Goal: Check status: Check status

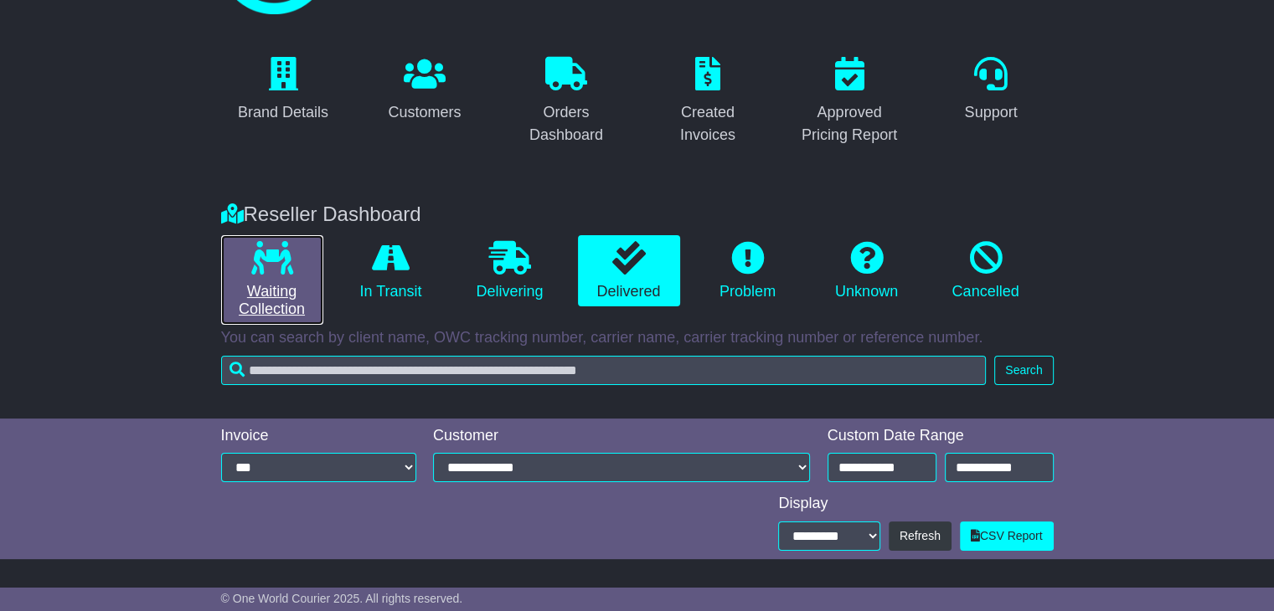
click at [255, 296] on link "Waiting Collection" at bounding box center [272, 280] width 102 height 90
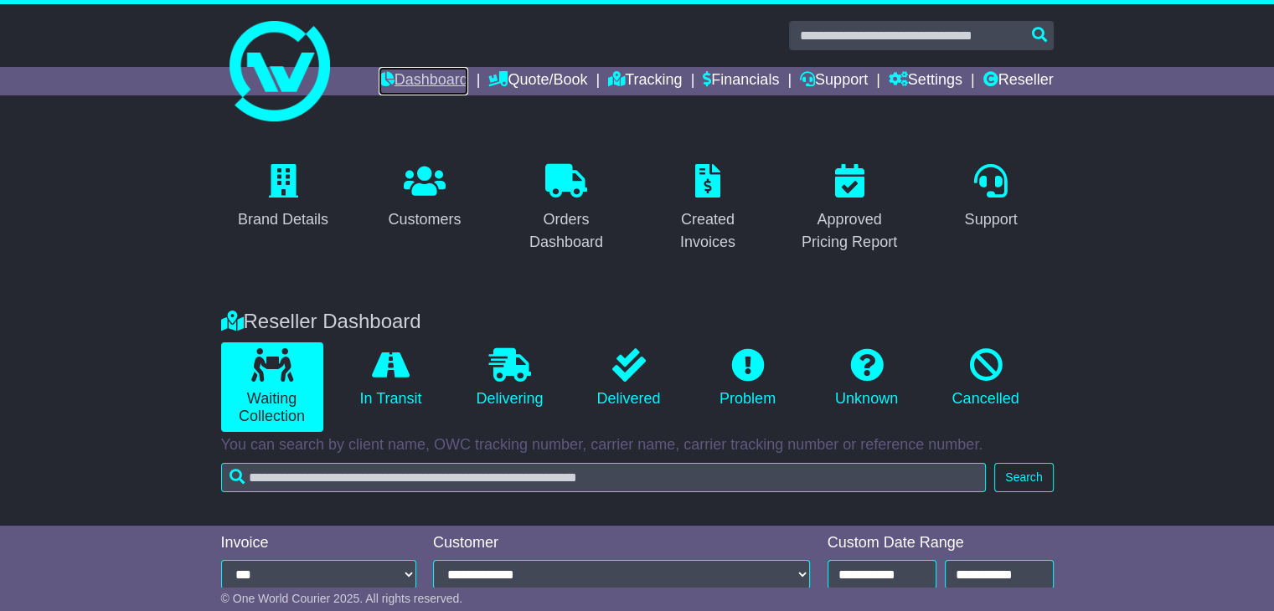
click at [379, 88] on link "Dashboard" at bounding box center [424, 81] width 90 height 28
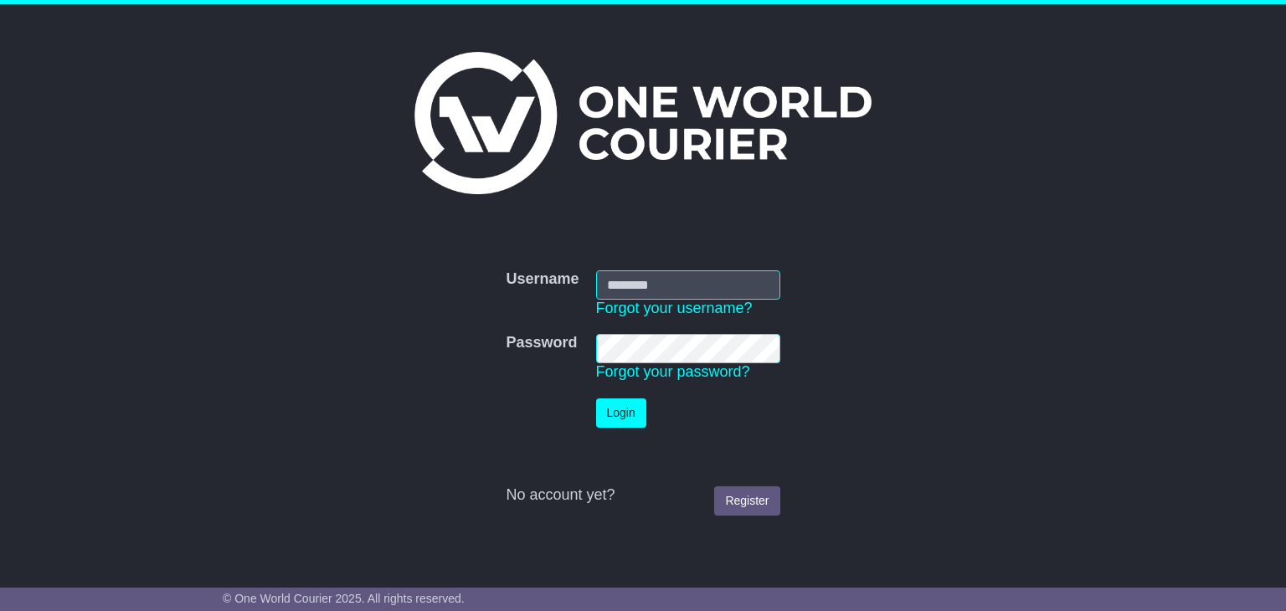
type input "**********"
click at [618, 415] on button "Login" at bounding box center [621, 413] width 50 height 29
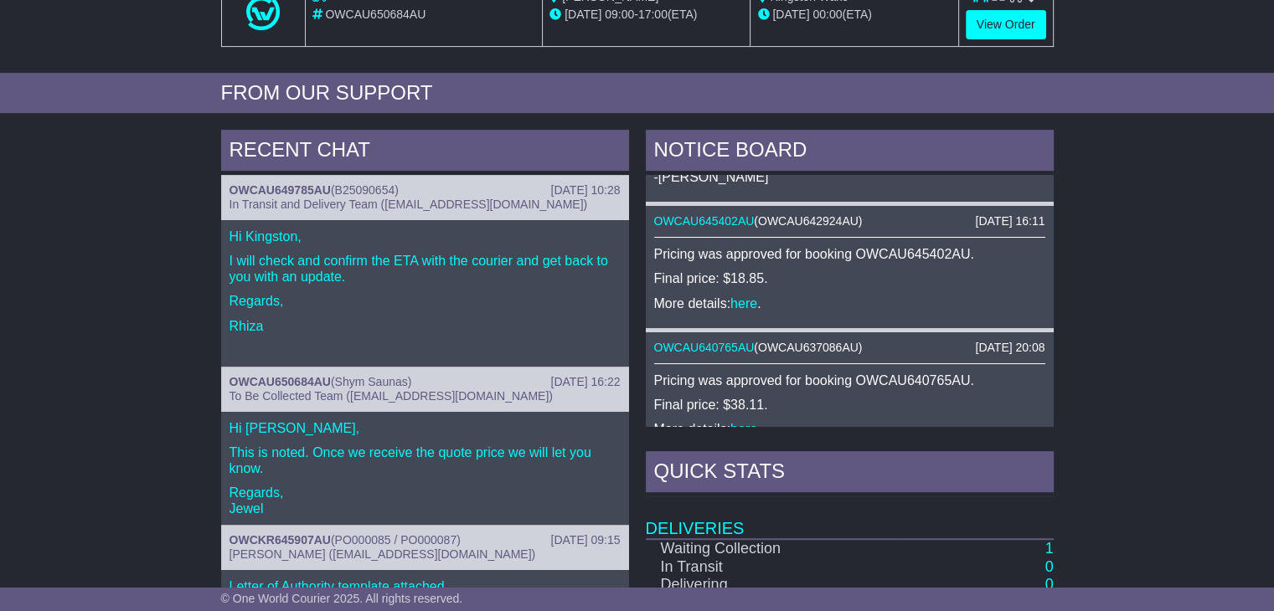
scroll to position [523, 0]
click at [523, 451] on p "This is noted. Once we receive the quote price we will let you know." at bounding box center [424, 460] width 391 height 32
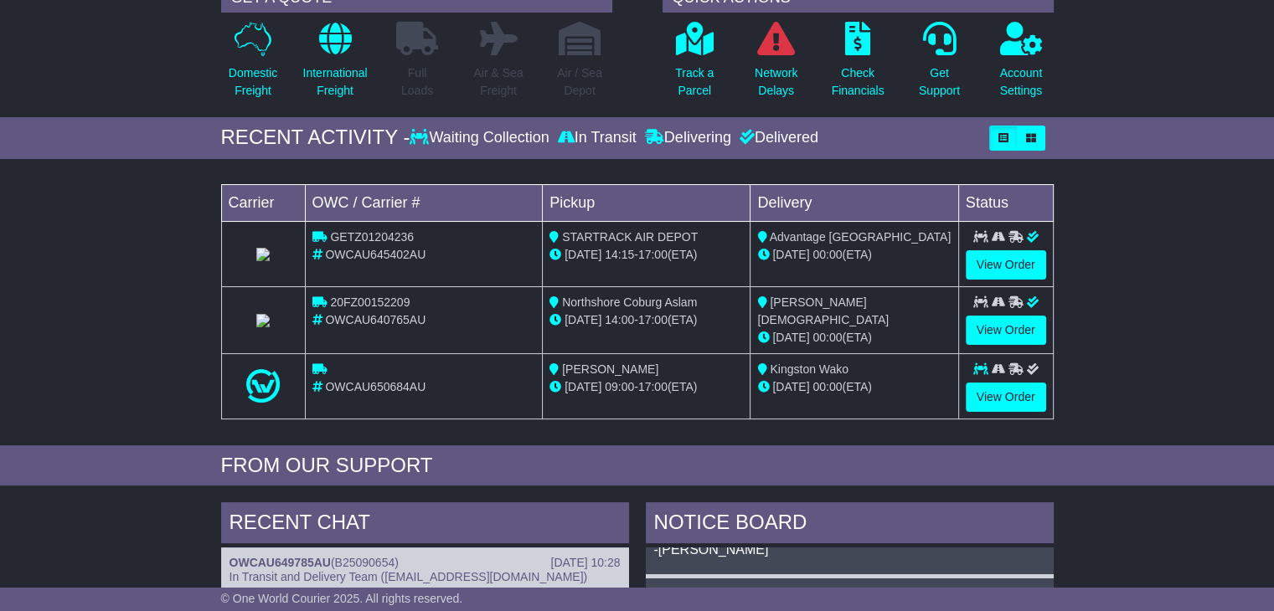
scroll to position [146, 0]
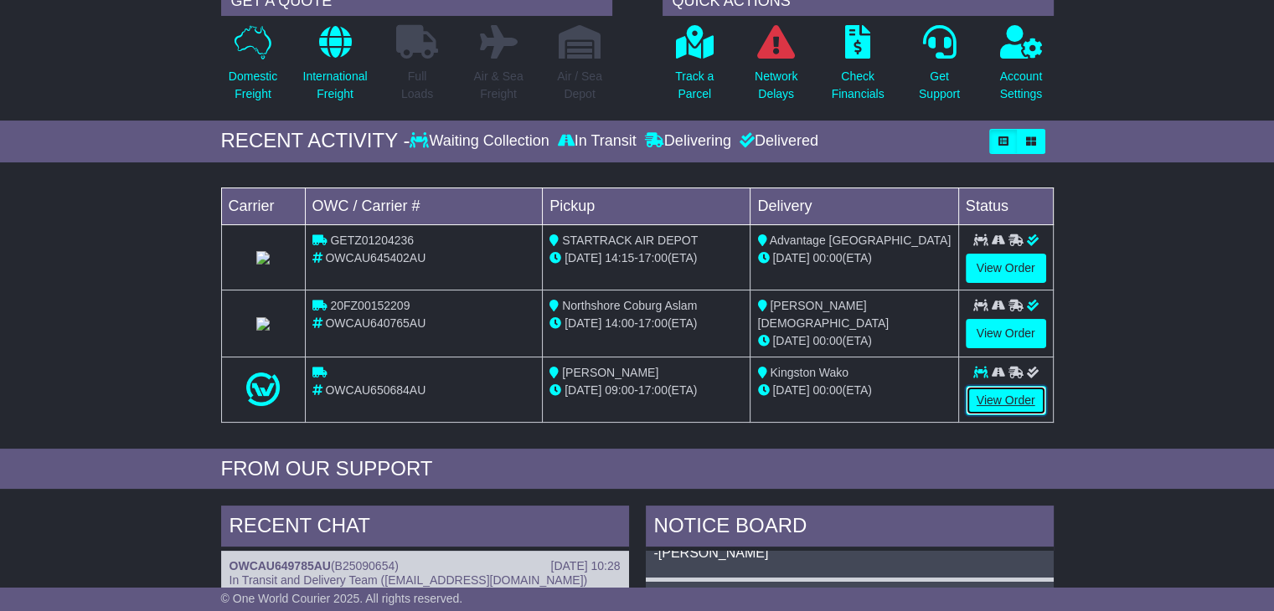
click at [1000, 394] on link "View Order" at bounding box center [1006, 400] width 80 height 29
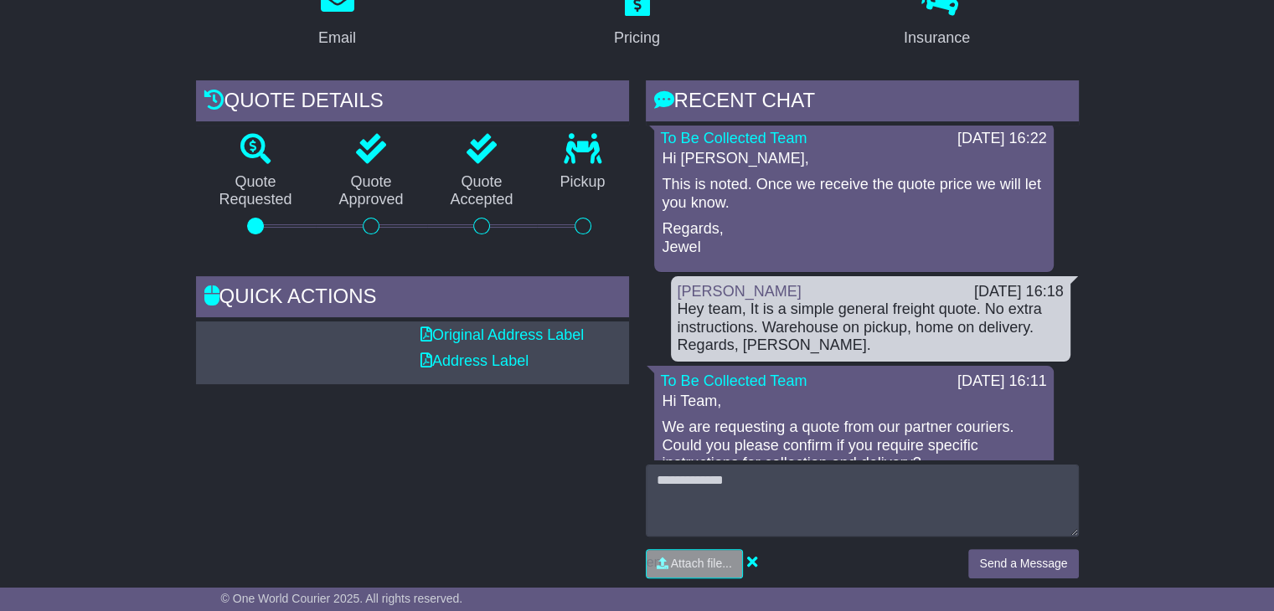
scroll to position [268, 0]
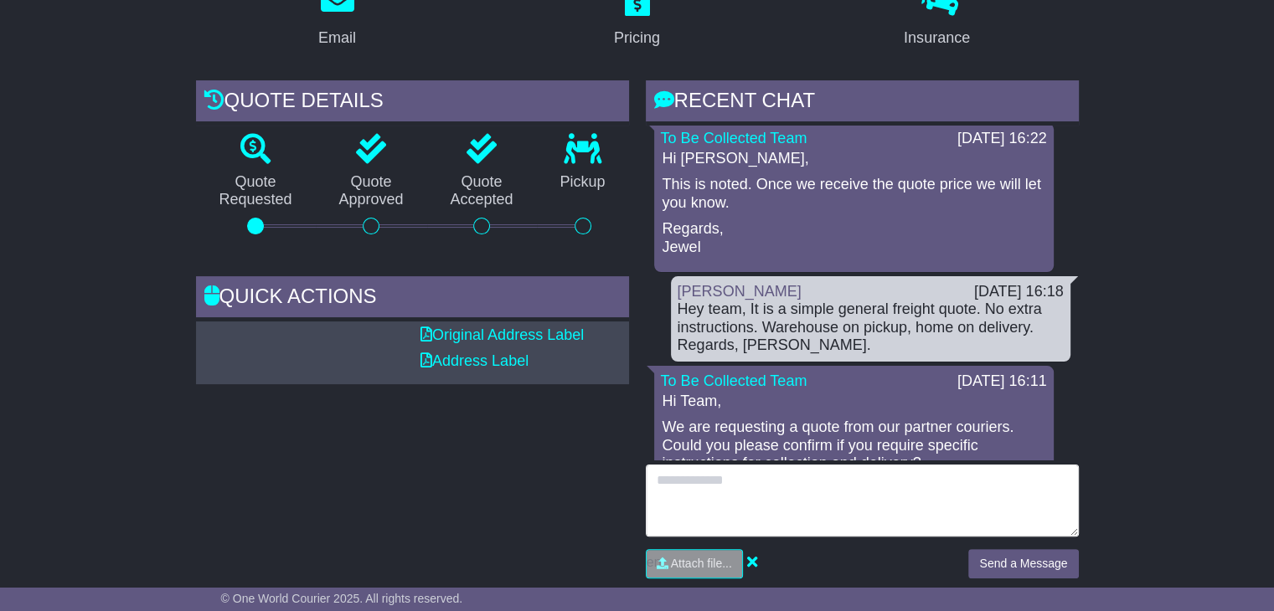
click at [873, 487] on textarea at bounding box center [862, 501] width 433 height 72
type textarea "**********"
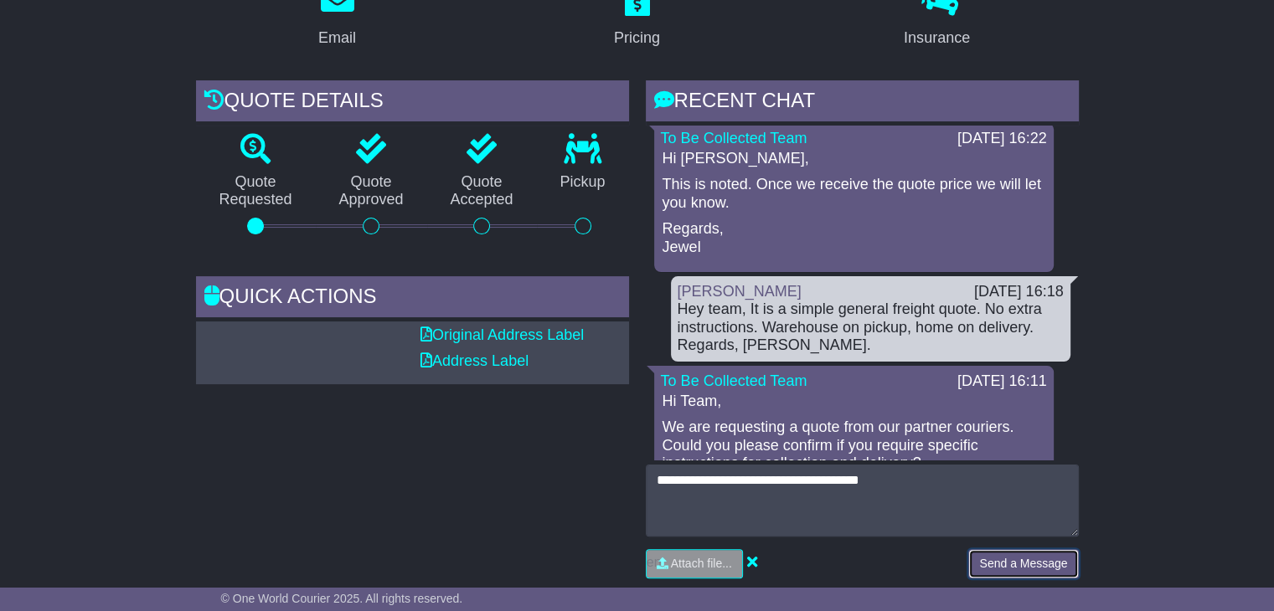
click at [1018, 557] on button "Send a Message" at bounding box center [1023, 563] width 110 height 29
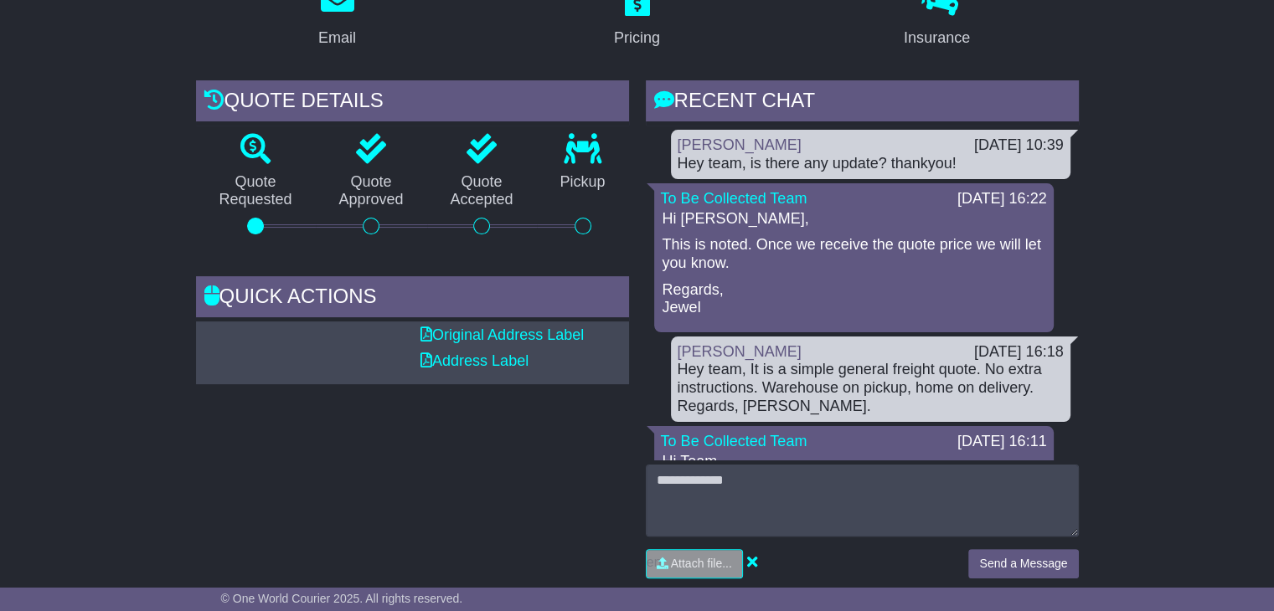
scroll to position [0, 0]
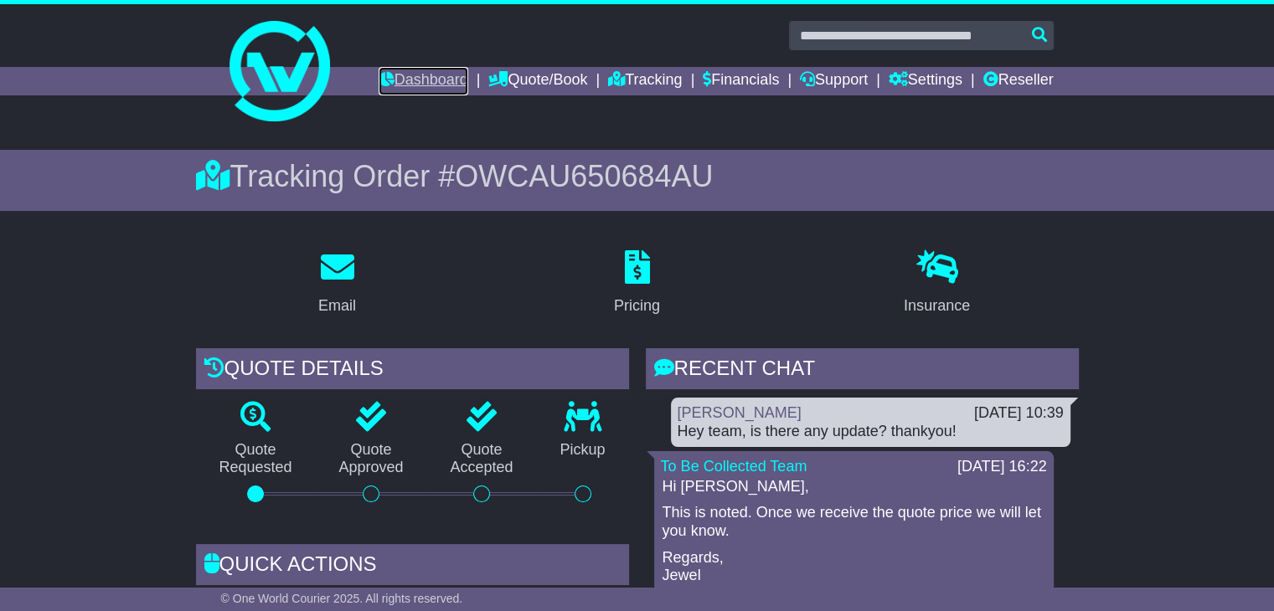
click at [379, 70] on link "Dashboard" at bounding box center [424, 81] width 90 height 28
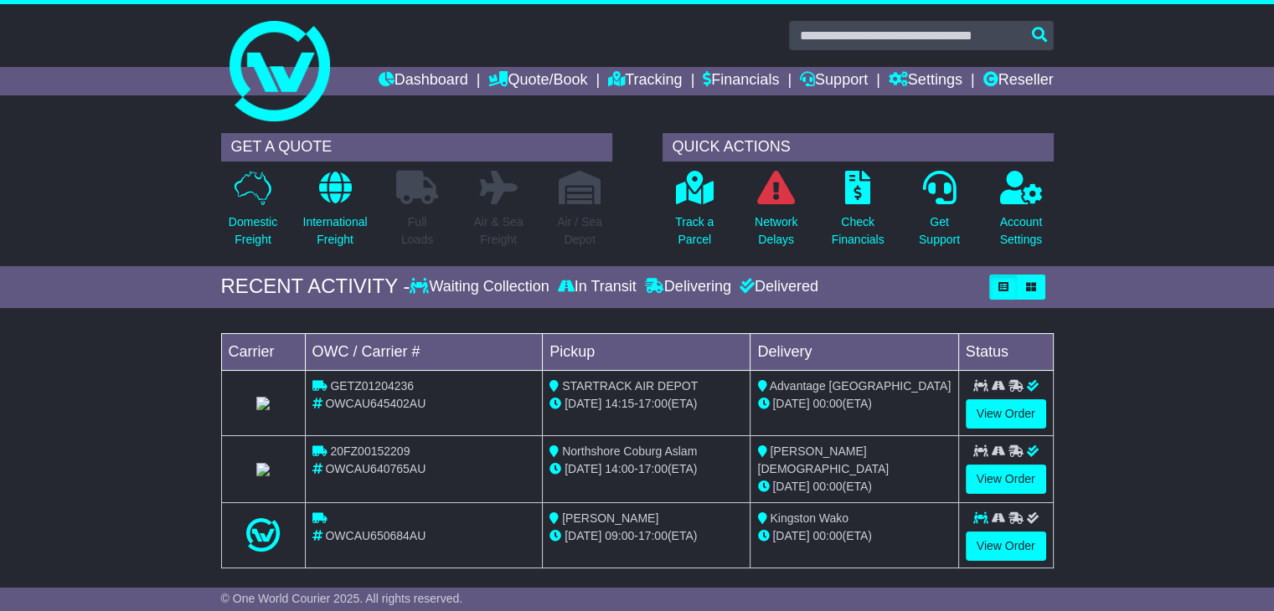
click at [997, 79] on link "Reseller" at bounding box center [1017, 81] width 70 height 28
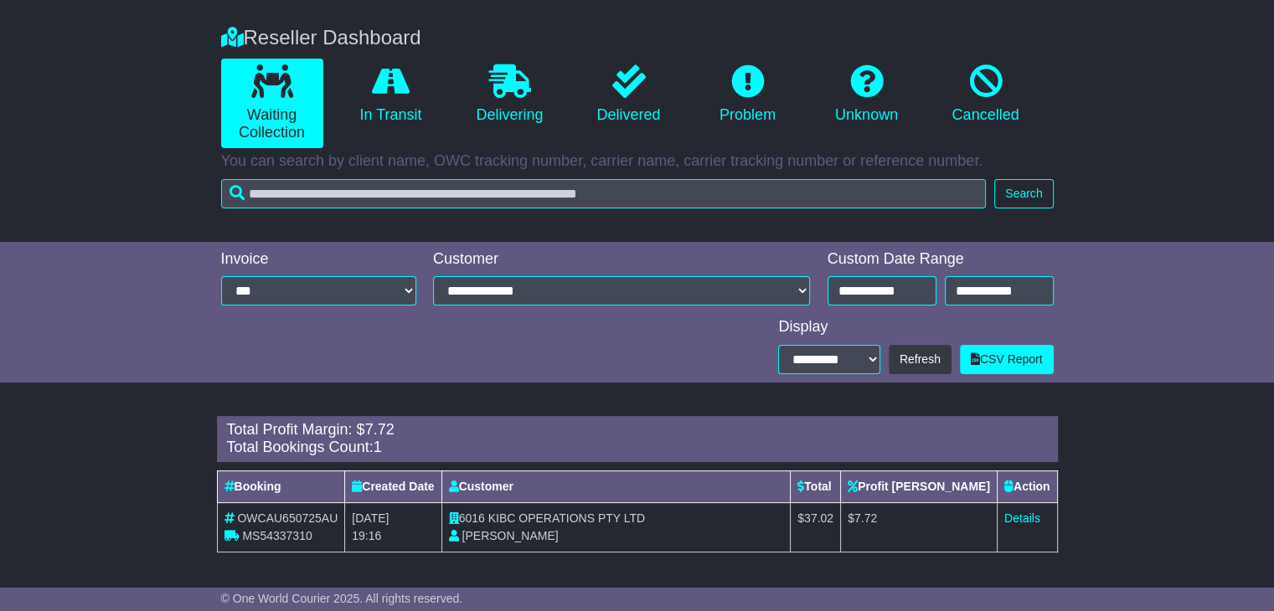
scroll to position [282, 0]
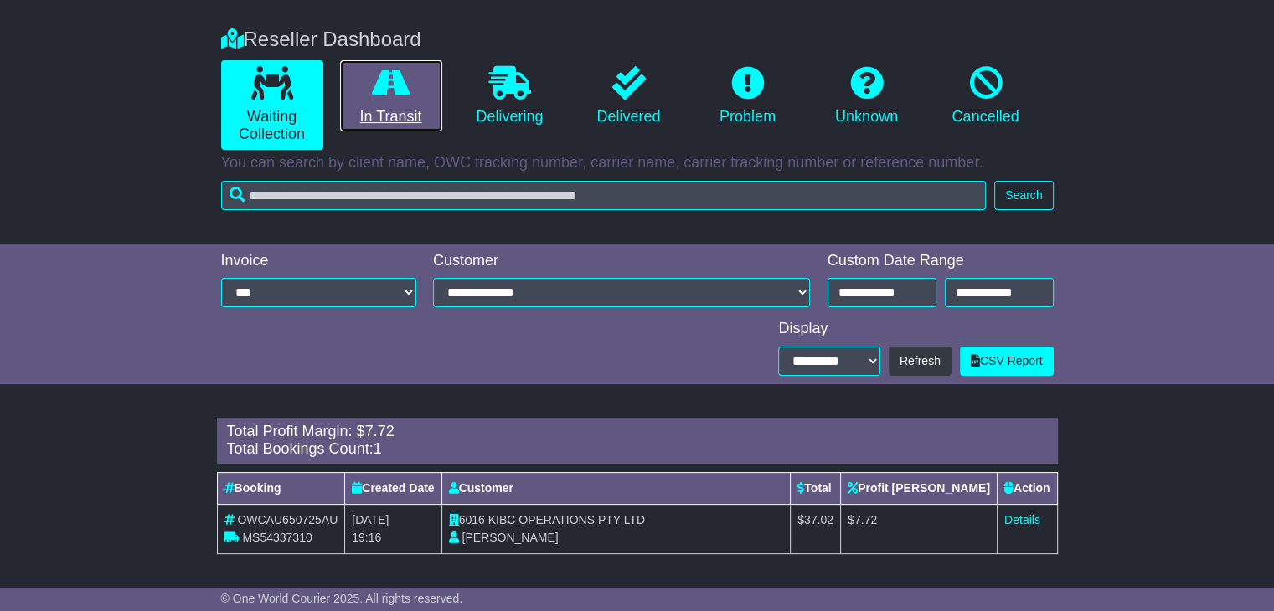
click at [397, 108] on link "In Transit" at bounding box center [391, 96] width 102 height 72
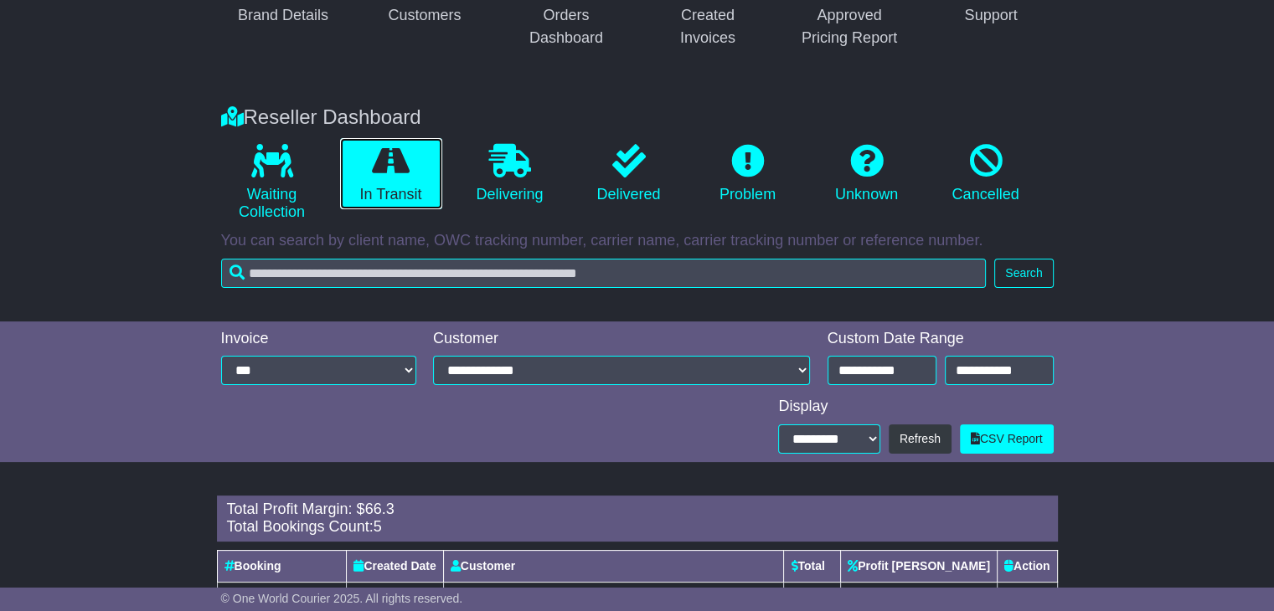
scroll to position [481, 0]
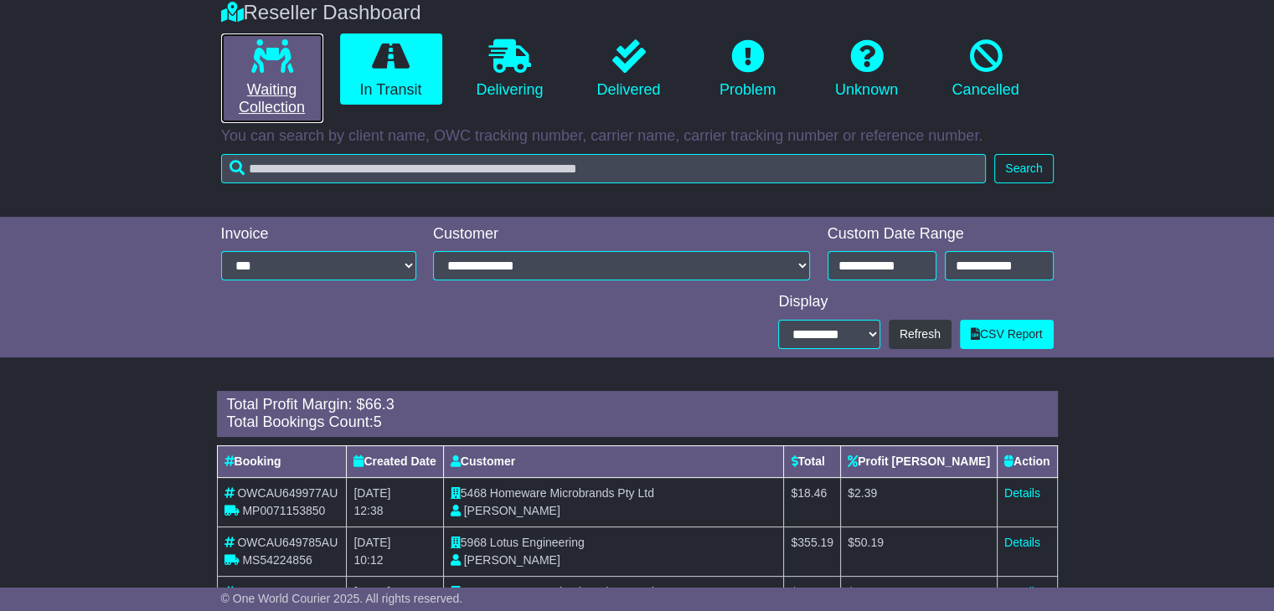
click at [298, 85] on link "Waiting Collection" at bounding box center [272, 78] width 102 height 90
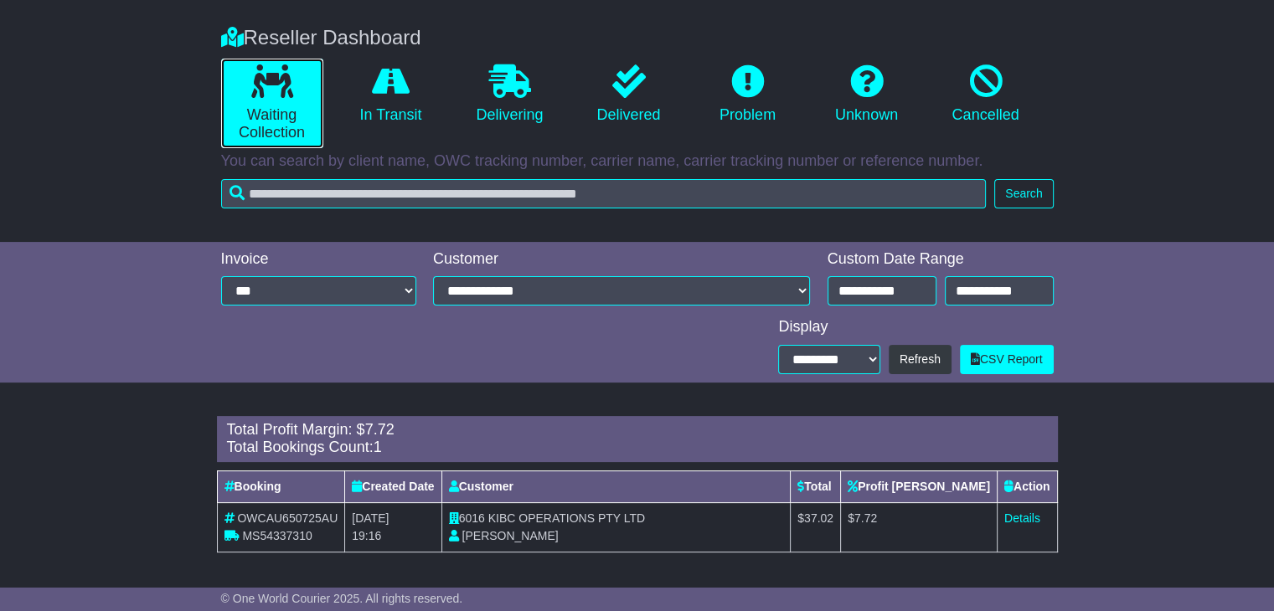
scroll to position [282, 0]
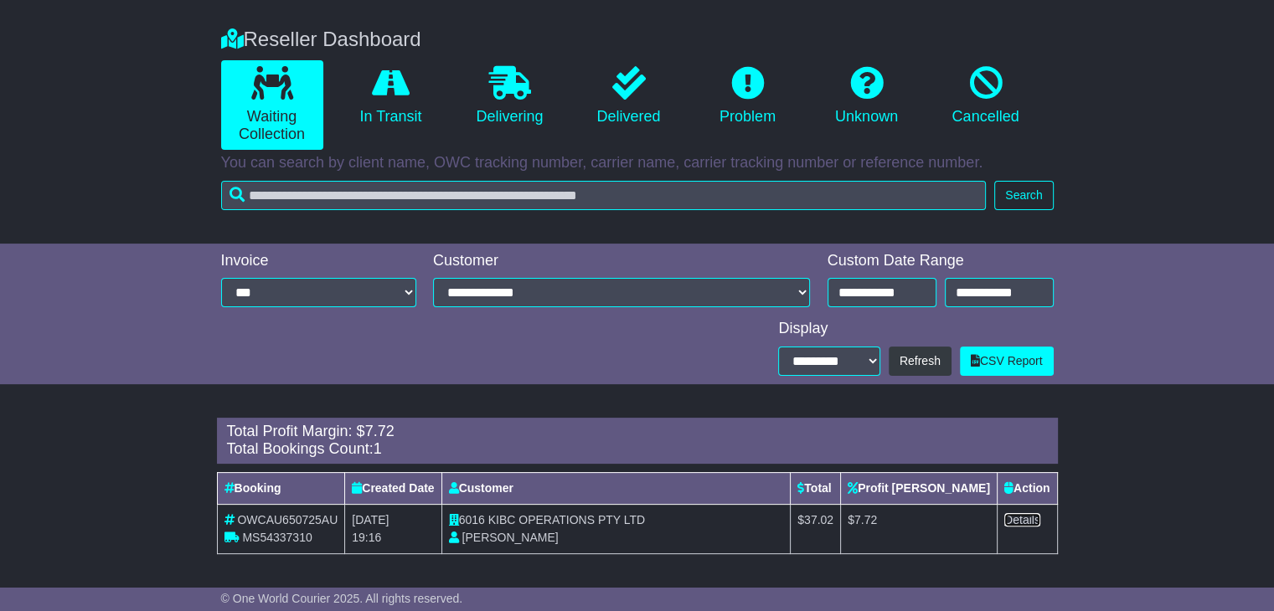
click at [1022, 523] on link "Details" at bounding box center [1022, 519] width 36 height 13
click at [534, 540] on span "Hayley Hooper" at bounding box center [509, 537] width 96 height 13
click at [550, 519] on span "KIBC OPERATIONS PTY LTD" at bounding box center [566, 519] width 157 height 13
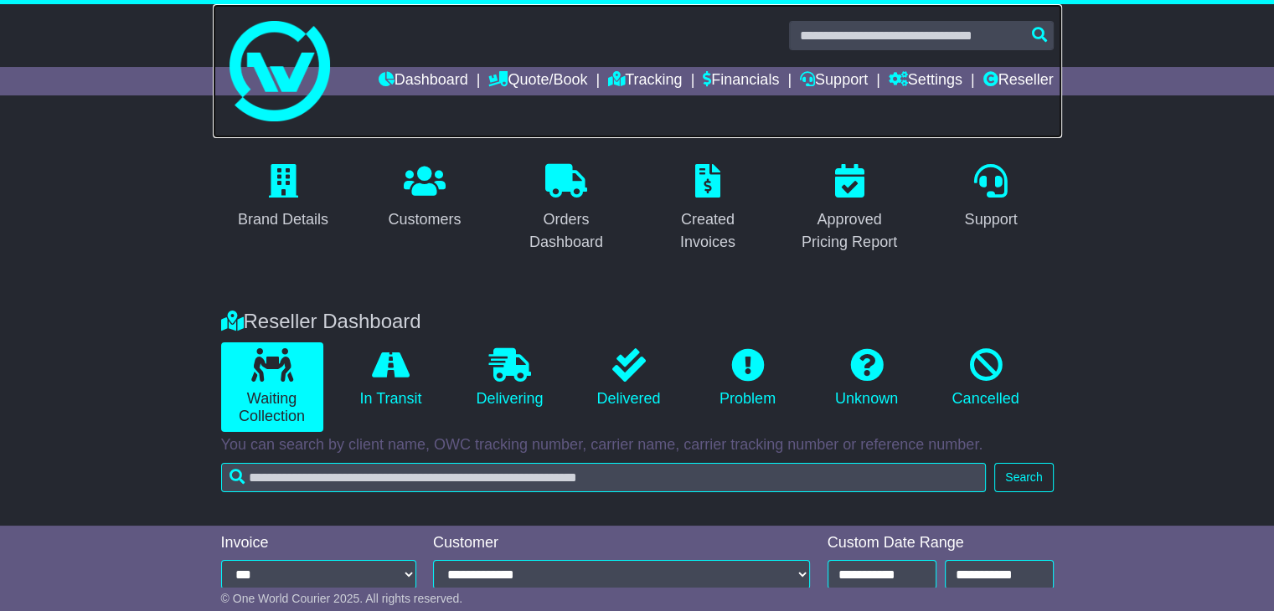
click at [1029, 95] on link at bounding box center [637, 71] width 849 height 134
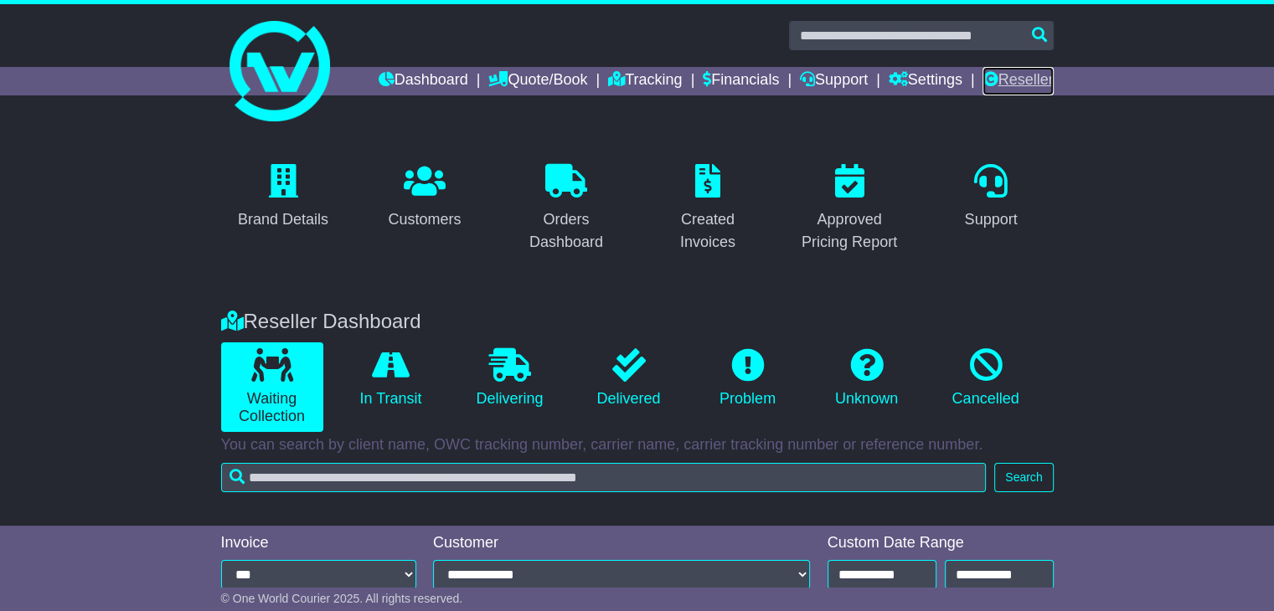
click at [1022, 85] on link "Reseller" at bounding box center [1017, 81] width 70 height 28
click at [418, 178] on icon at bounding box center [425, 180] width 42 height 33
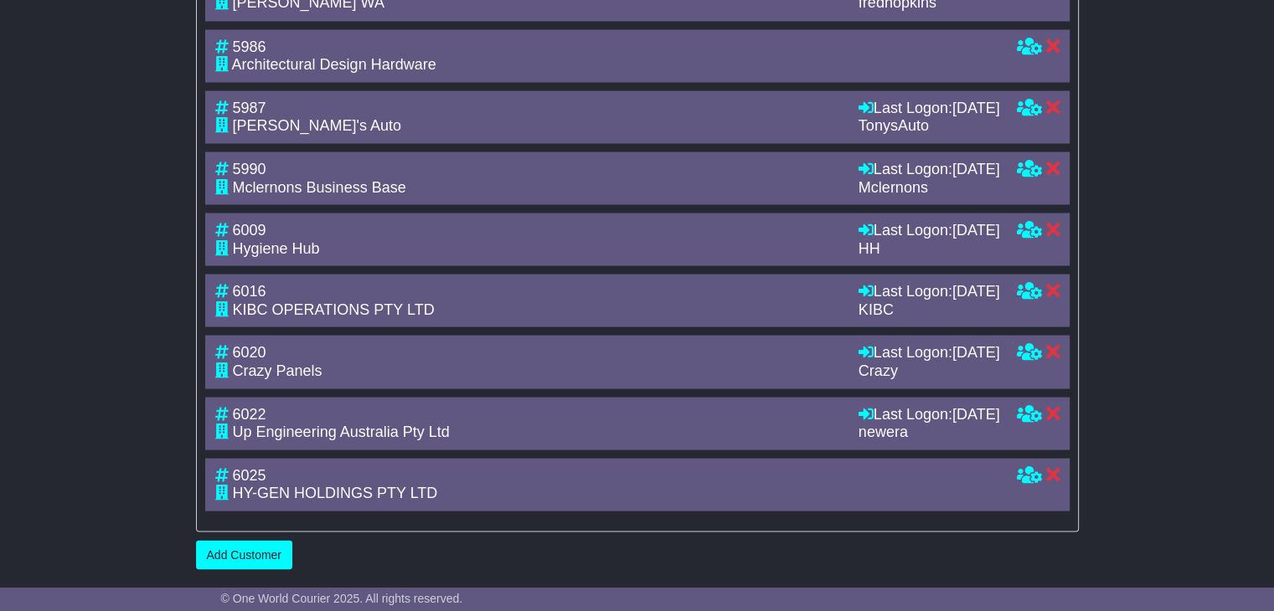
scroll to position [3418, 0]
click at [1027, 289] on icon at bounding box center [1028, 289] width 25 height 15
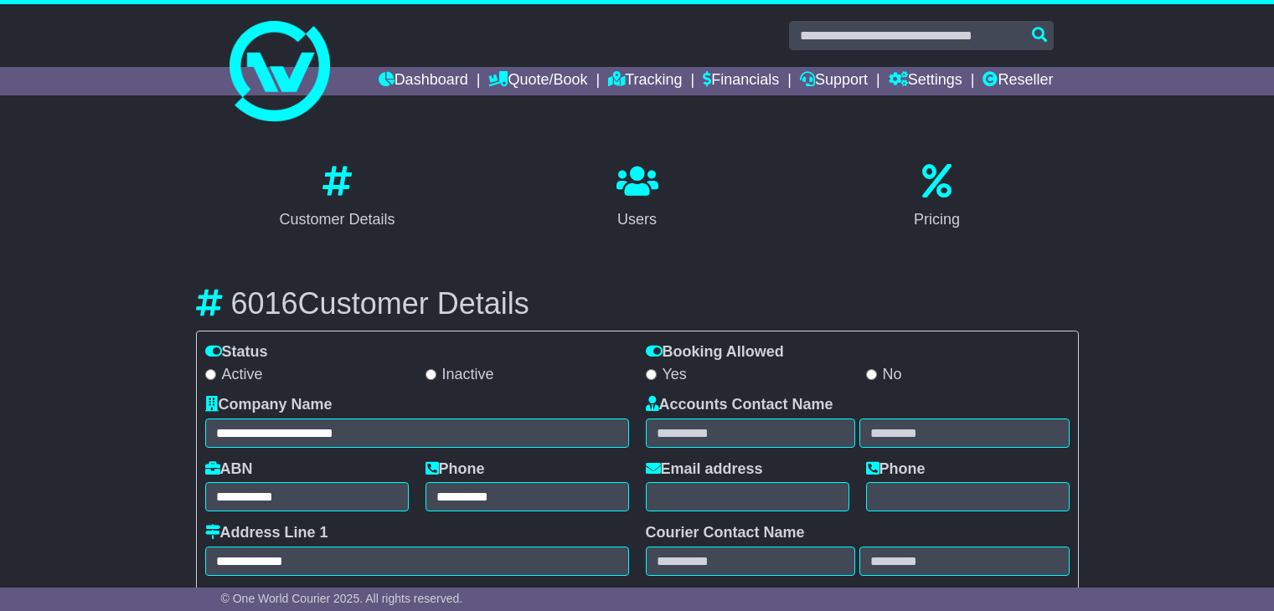
select select "**********"
select select "**"
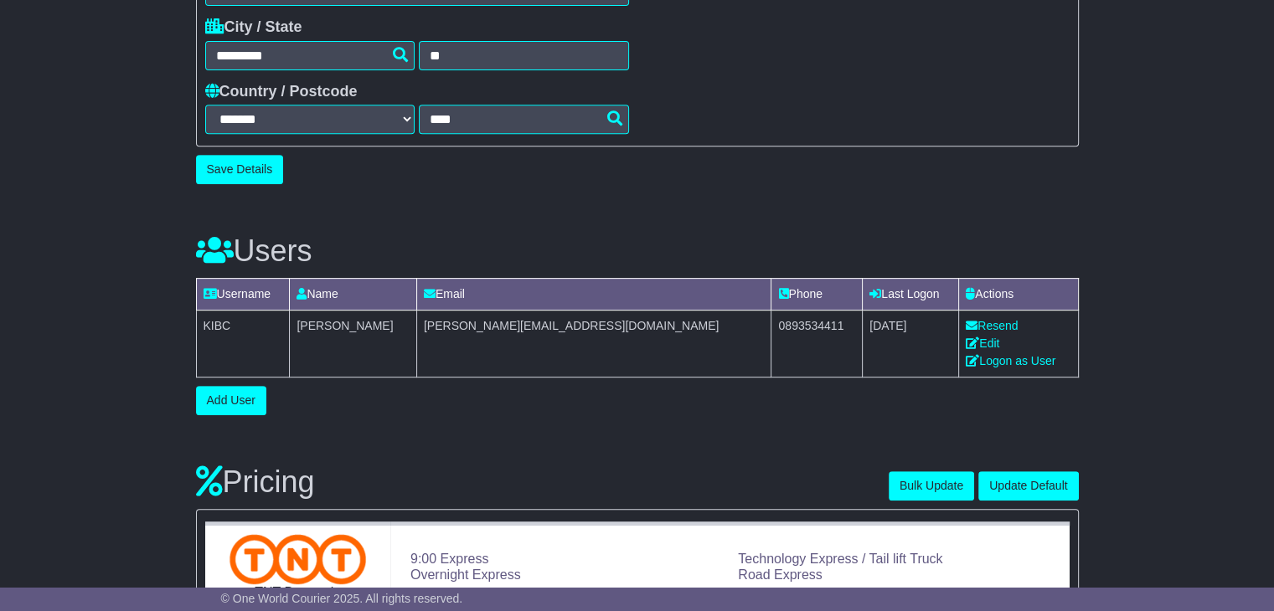
scroll to position [699, 0]
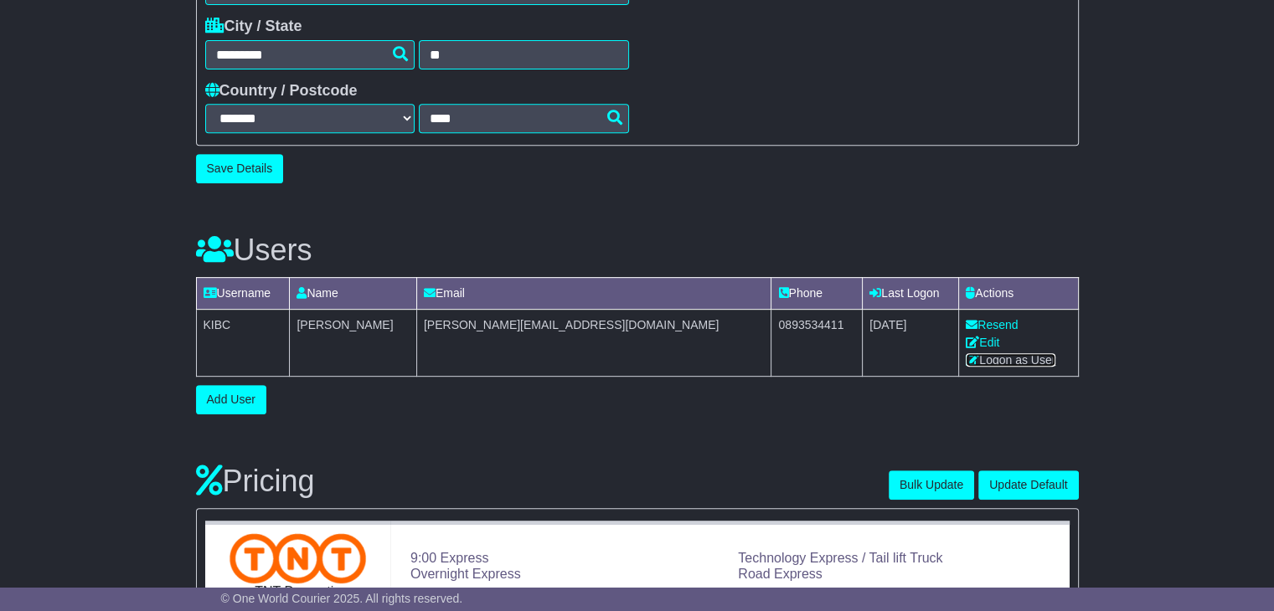
click at [988, 358] on link "Logon as User" at bounding box center [1011, 359] width 90 height 13
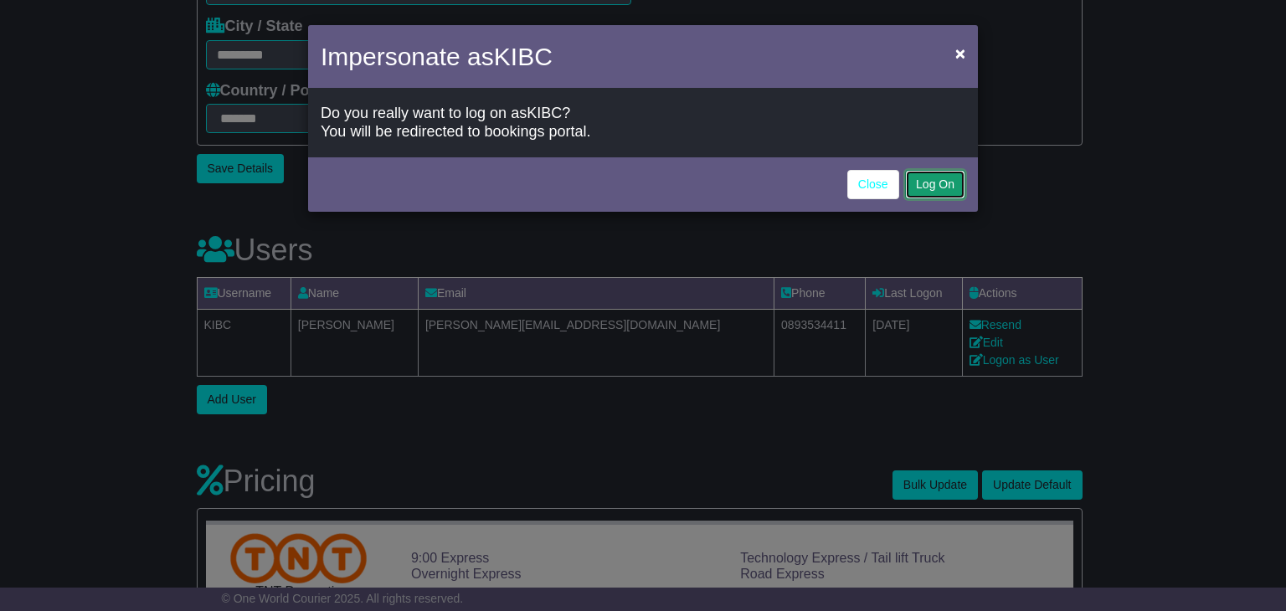
click at [931, 184] on button "Log On" at bounding box center [935, 184] width 60 height 29
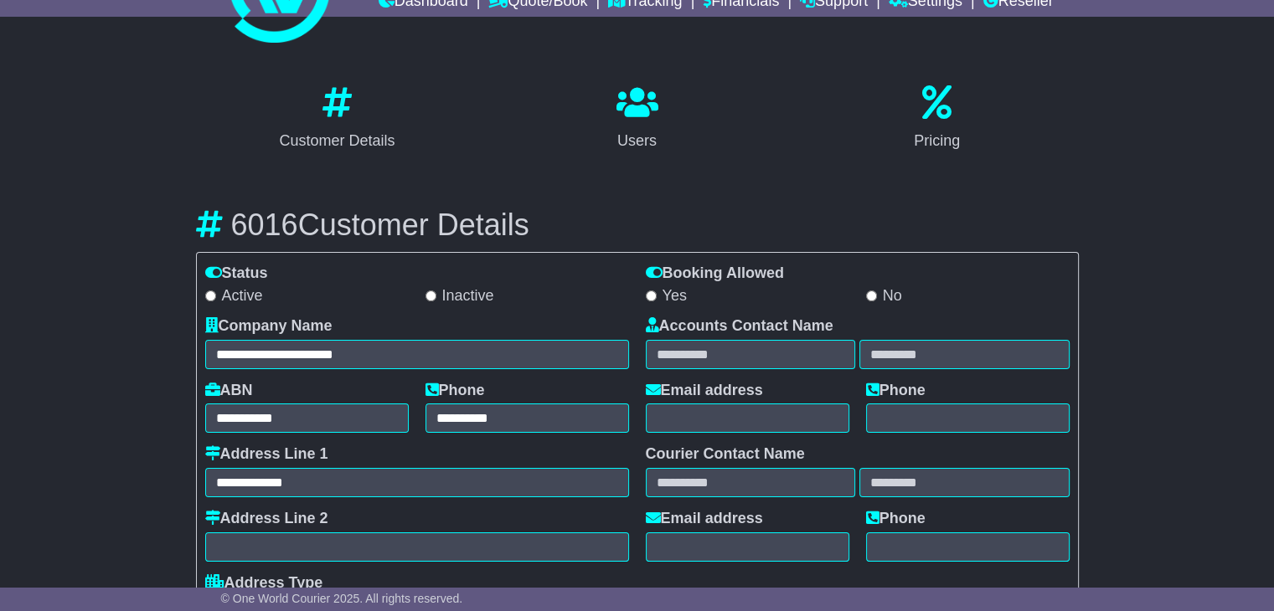
scroll to position [0, 0]
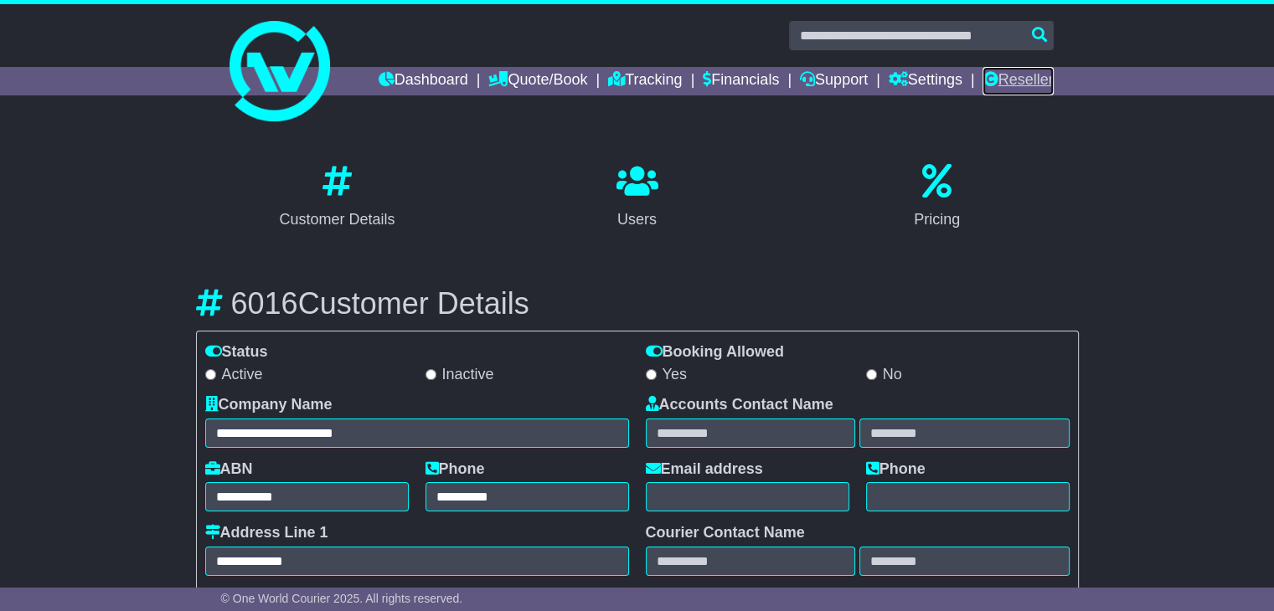
click at [1022, 80] on link "Reseller" at bounding box center [1017, 81] width 70 height 28
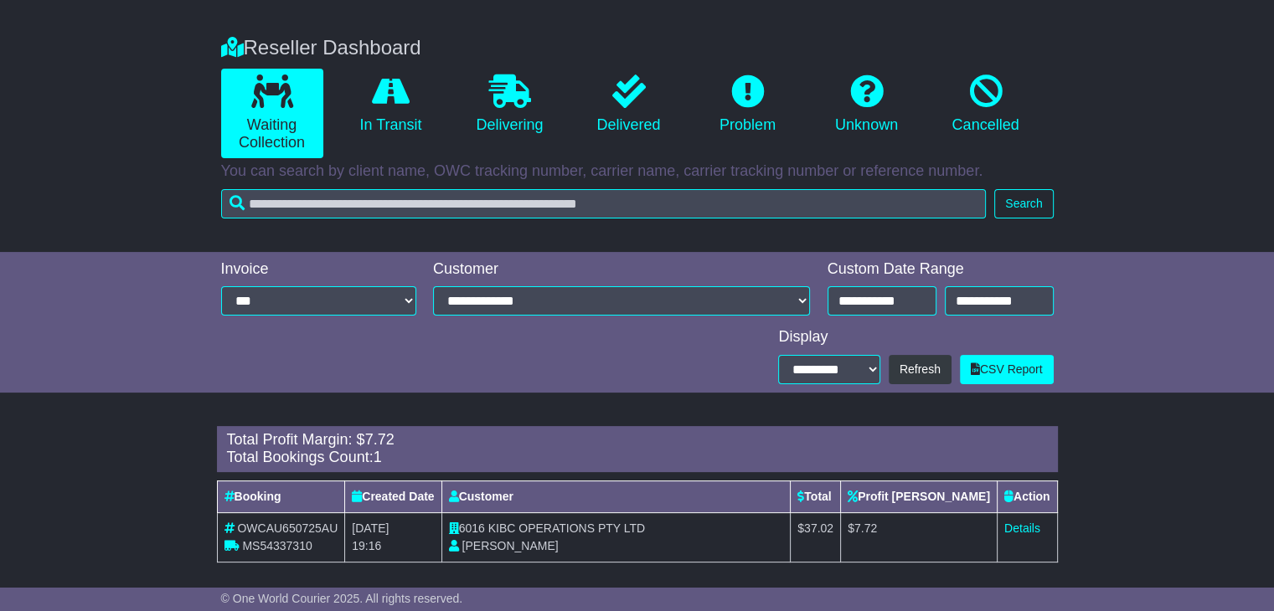
scroll to position [284, 0]
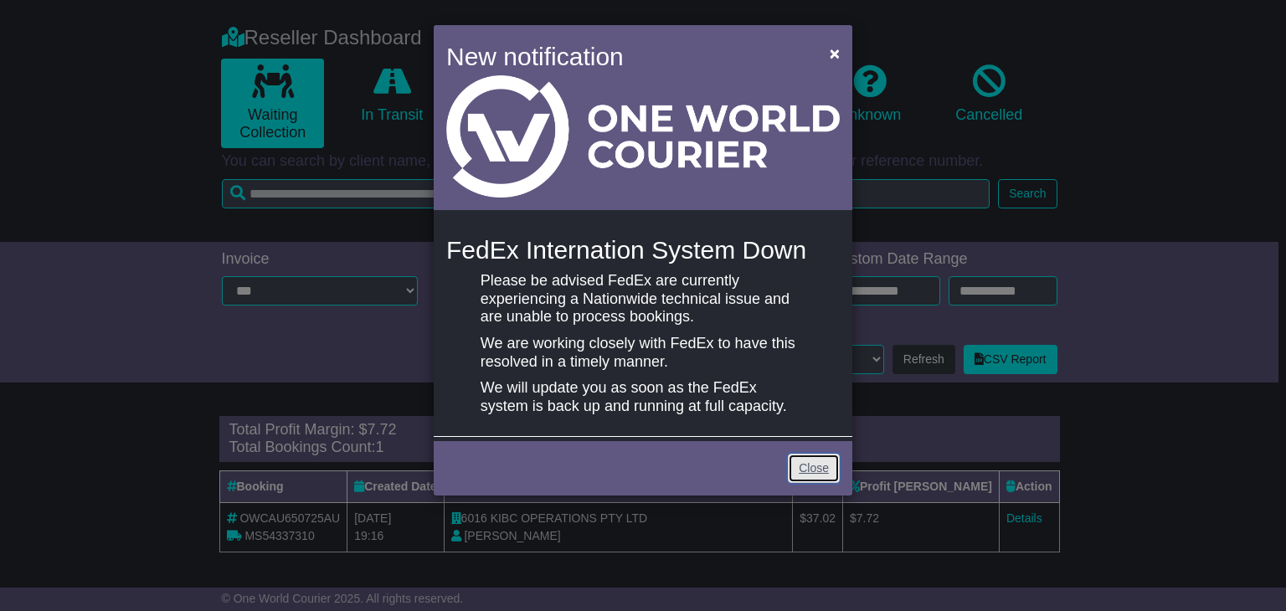
click at [831, 473] on link "Close" at bounding box center [814, 468] width 52 height 29
